Goal: Task Accomplishment & Management: Manage account settings

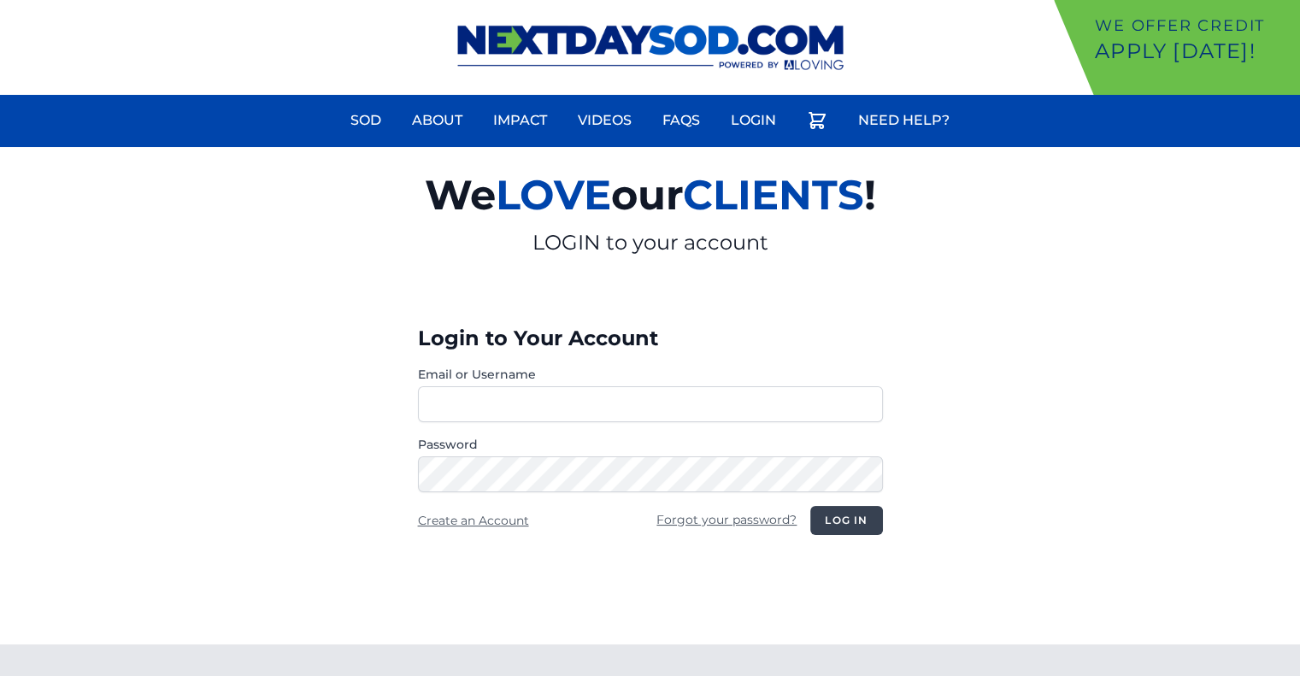
type input "********"
click at [861, 528] on button "Log in" at bounding box center [846, 520] width 72 height 29
